Goal: Task Accomplishment & Management: Complete application form

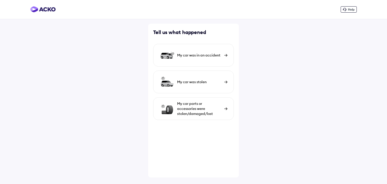
click at [348, 8] on span "Help" at bounding box center [351, 10] width 7 height 4
click at [40, 12] on img at bounding box center [42, 9] width 25 height 6
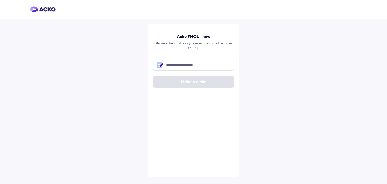
click at [246, 54] on div "Acko FNOL - new Please enter valid policy number to initiate the claim journey …" at bounding box center [193, 92] width 387 height 184
click at [36, 8] on img at bounding box center [42, 9] width 25 height 6
